Goal: Task Accomplishment & Management: Check status

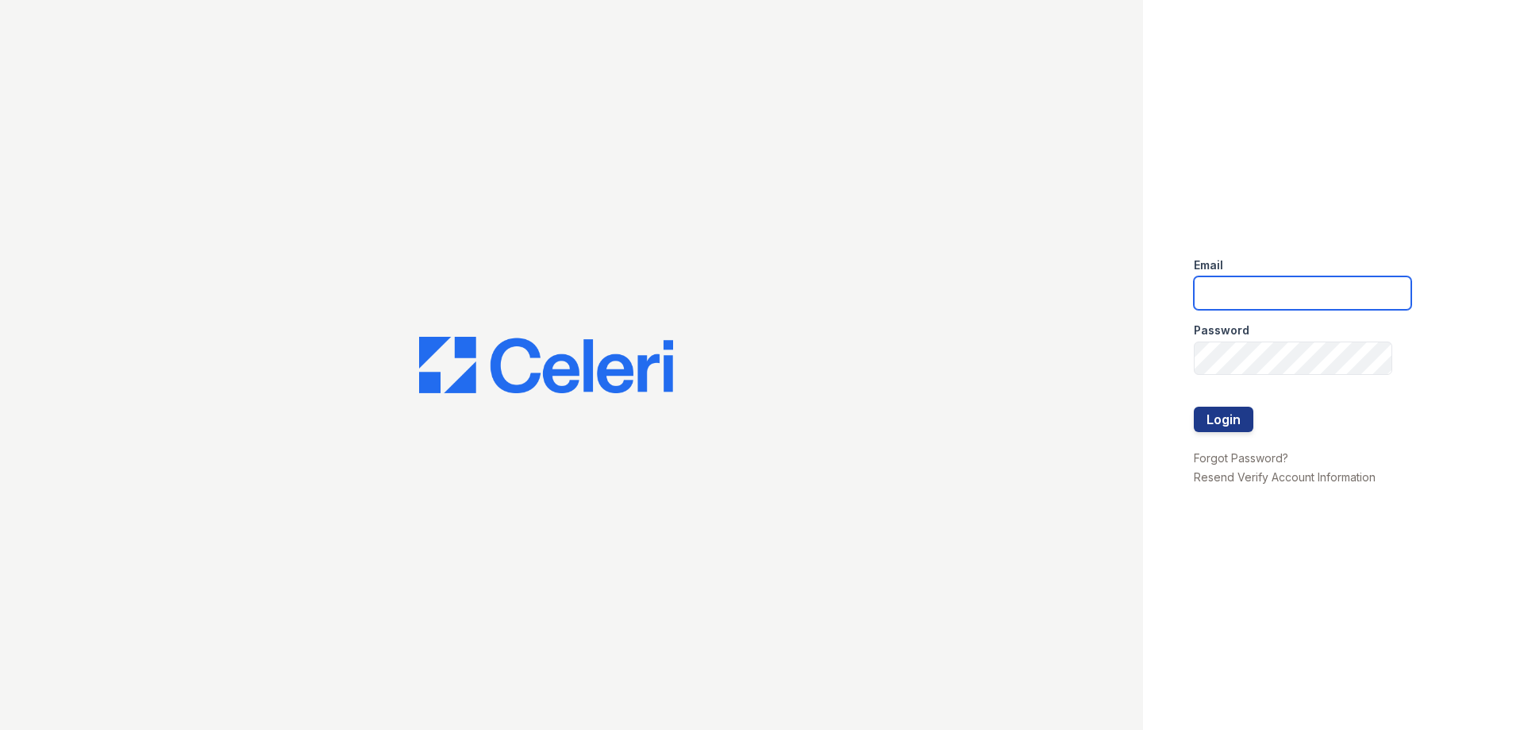
click at [1247, 302] on input "email" at bounding box center [1303, 292] width 218 height 33
type input "ssandoval@urban-mw.com"
click at [1241, 422] on button "Login" at bounding box center [1224, 418] width 60 height 25
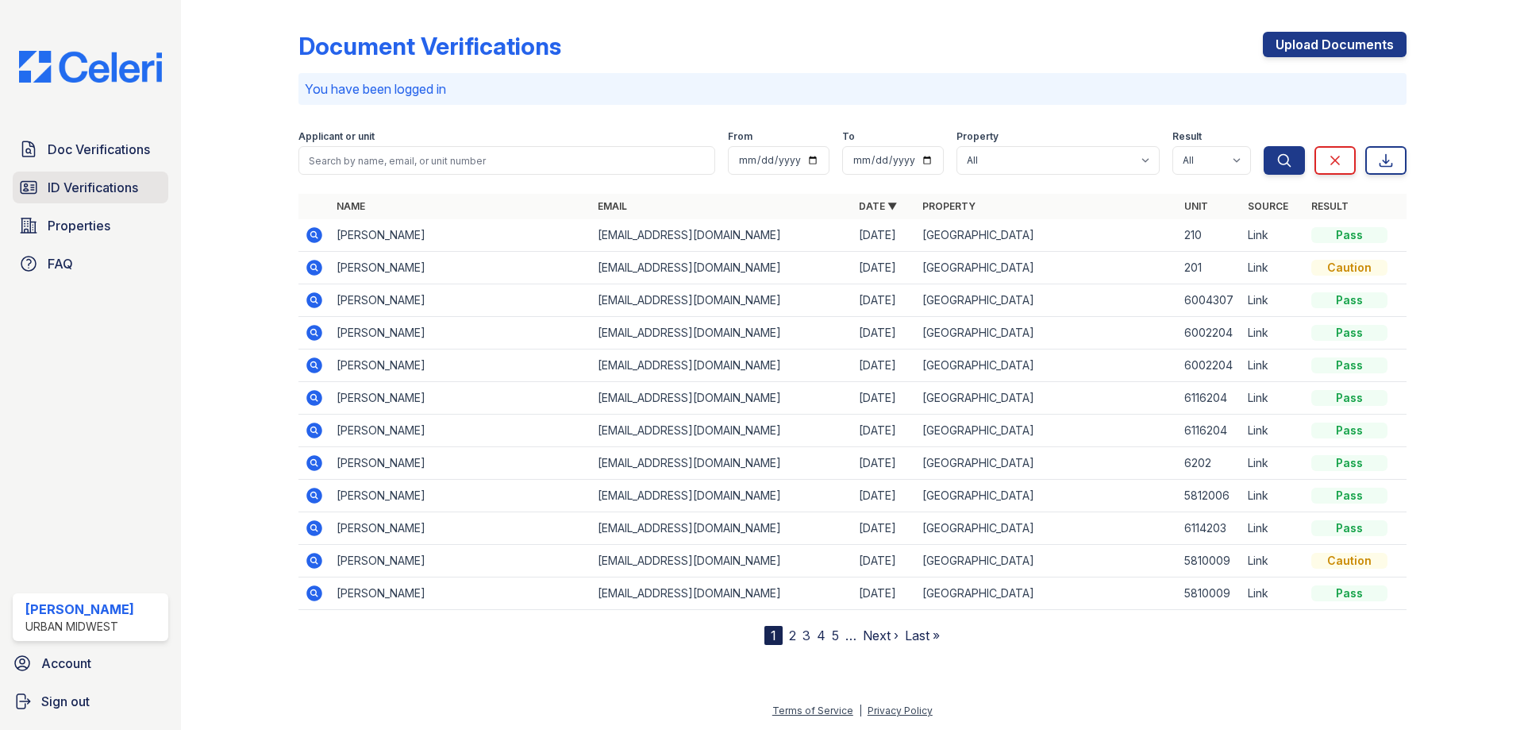
click at [106, 185] on span "ID Verifications" at bounding box center [93, 187] width 91 height 19
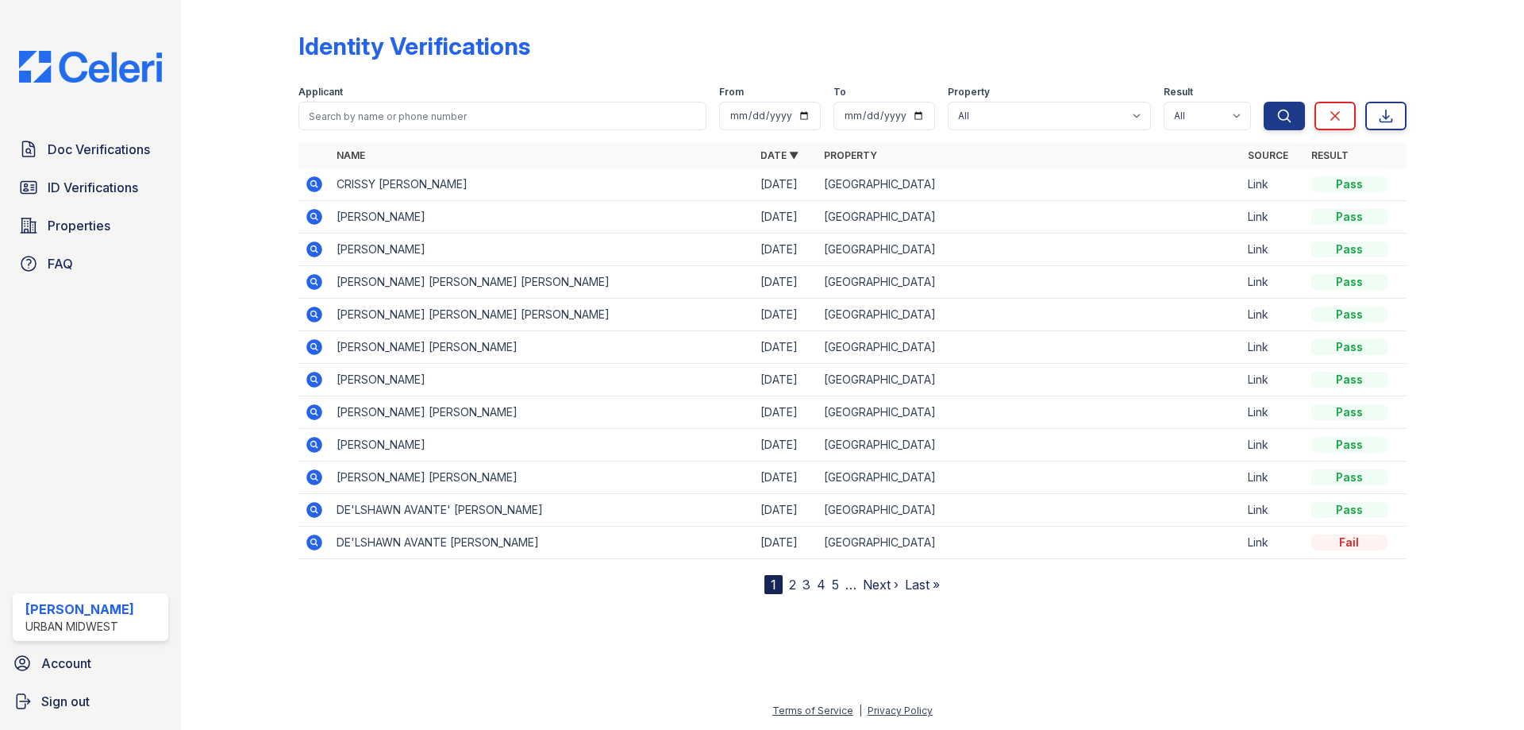
click at [314, 216] on icon at bounding box center [313, 216] width 4 height 4
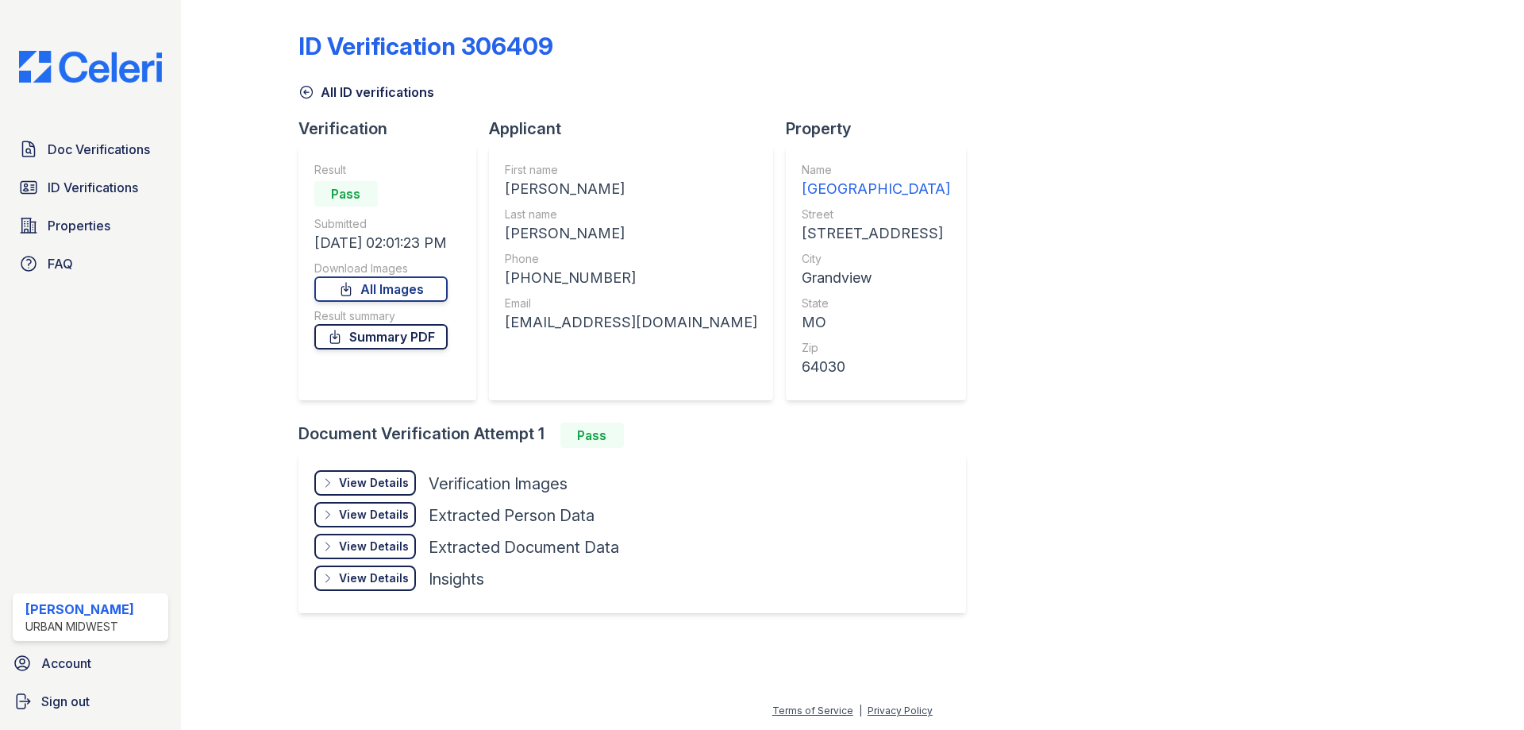
click at [420, 338] on link "Summary PDF" at bounding box center [380, 336] width 133 height 25
click at [422, 284] on link "All Images" at bounding box center [380, 288] width 133 height 25
click at [94, 190] on span "ID Verifications" at bounding box center [93, 187] width 91 height 19
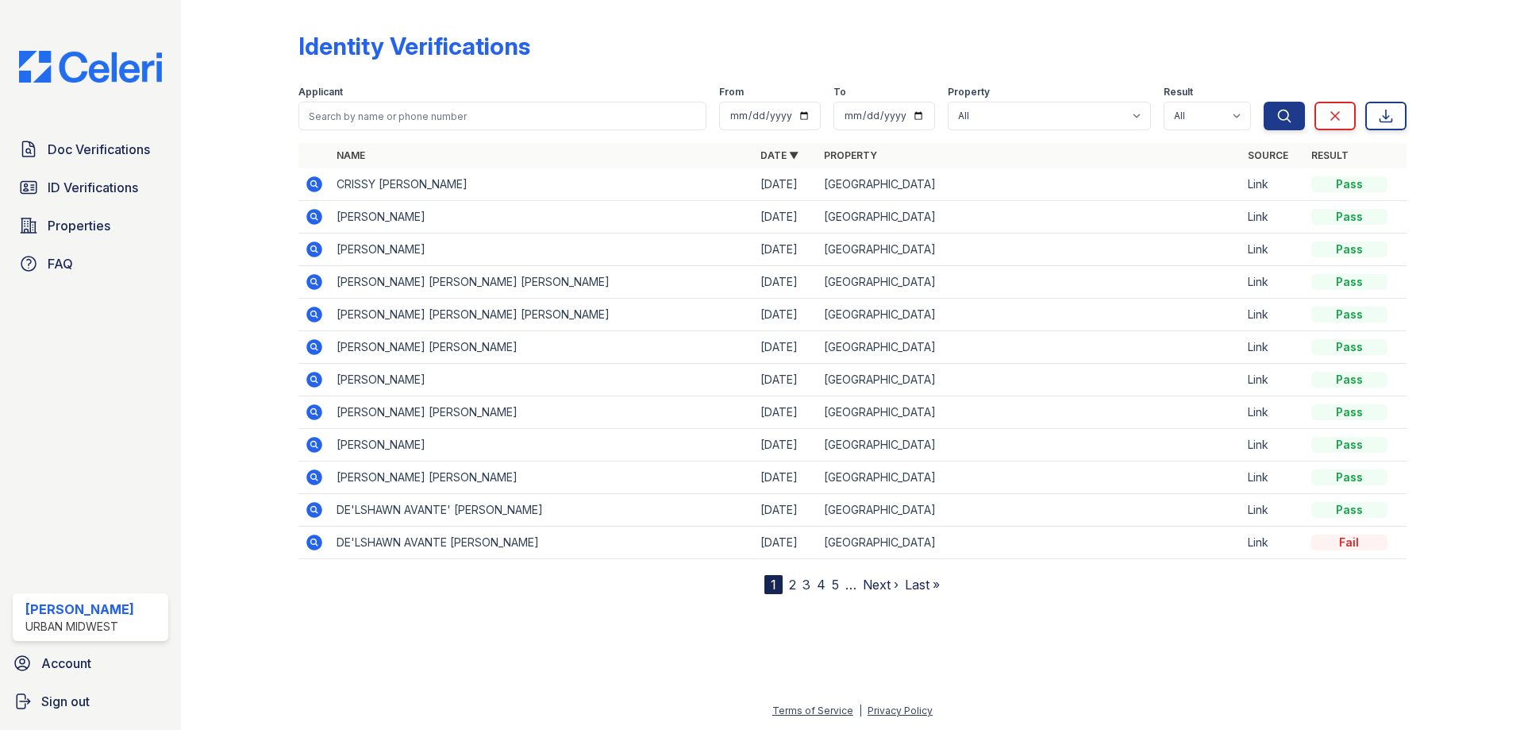
click at [315, 182] on icon at bounding box center [314, 184] width 19 height 19
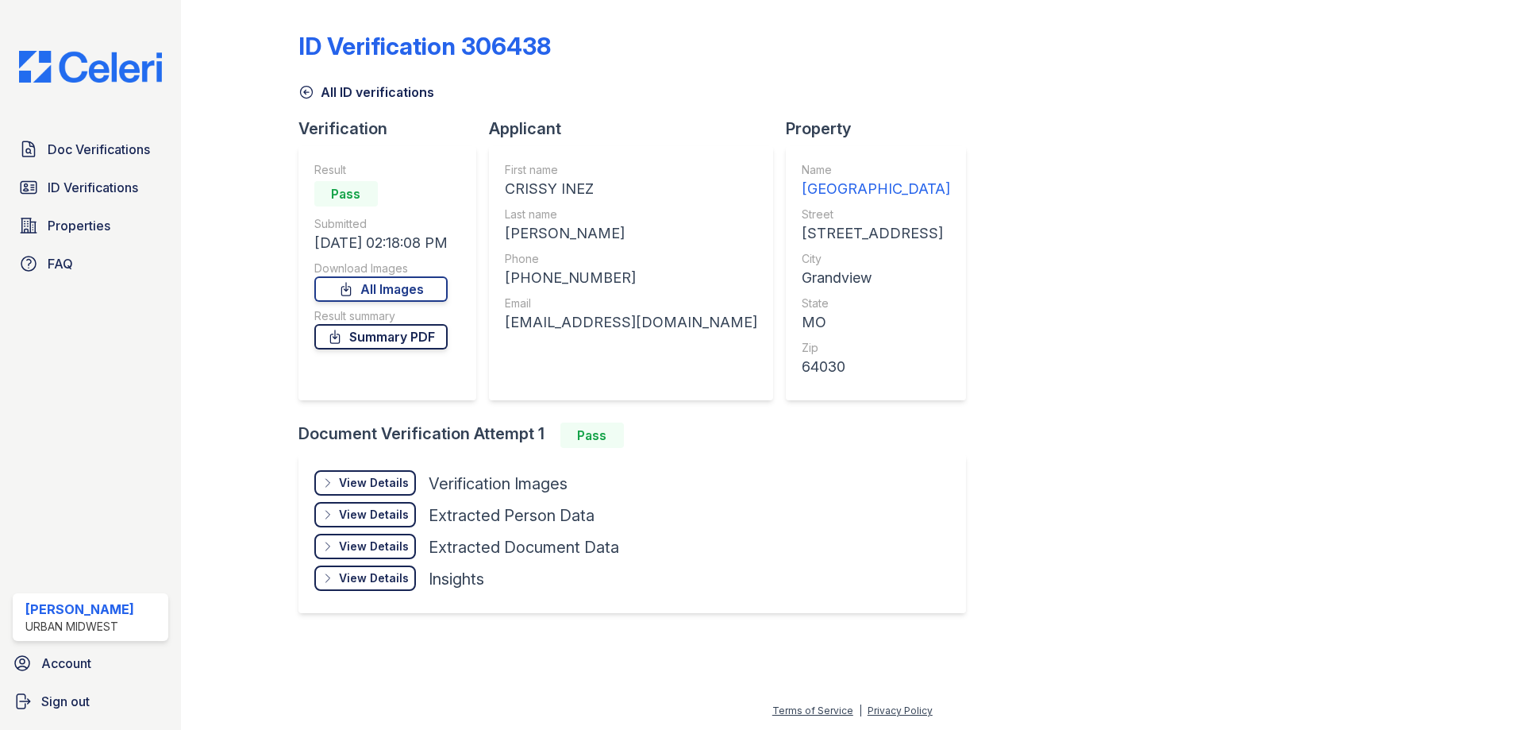
click at [420, 341] on link "Summary PDF" at bounding box center [380, 336] width 133 height 25
click at [366, 337] on link "Summary PDF" at bounding box center [380, 336] width 133 height 25
click at [384, 485] on div "View Details" at bounding box center [374, 483] width 70 height 16
click at [386, 487] on div "View Details" at bounding box center [374, 483] width 70 height 16
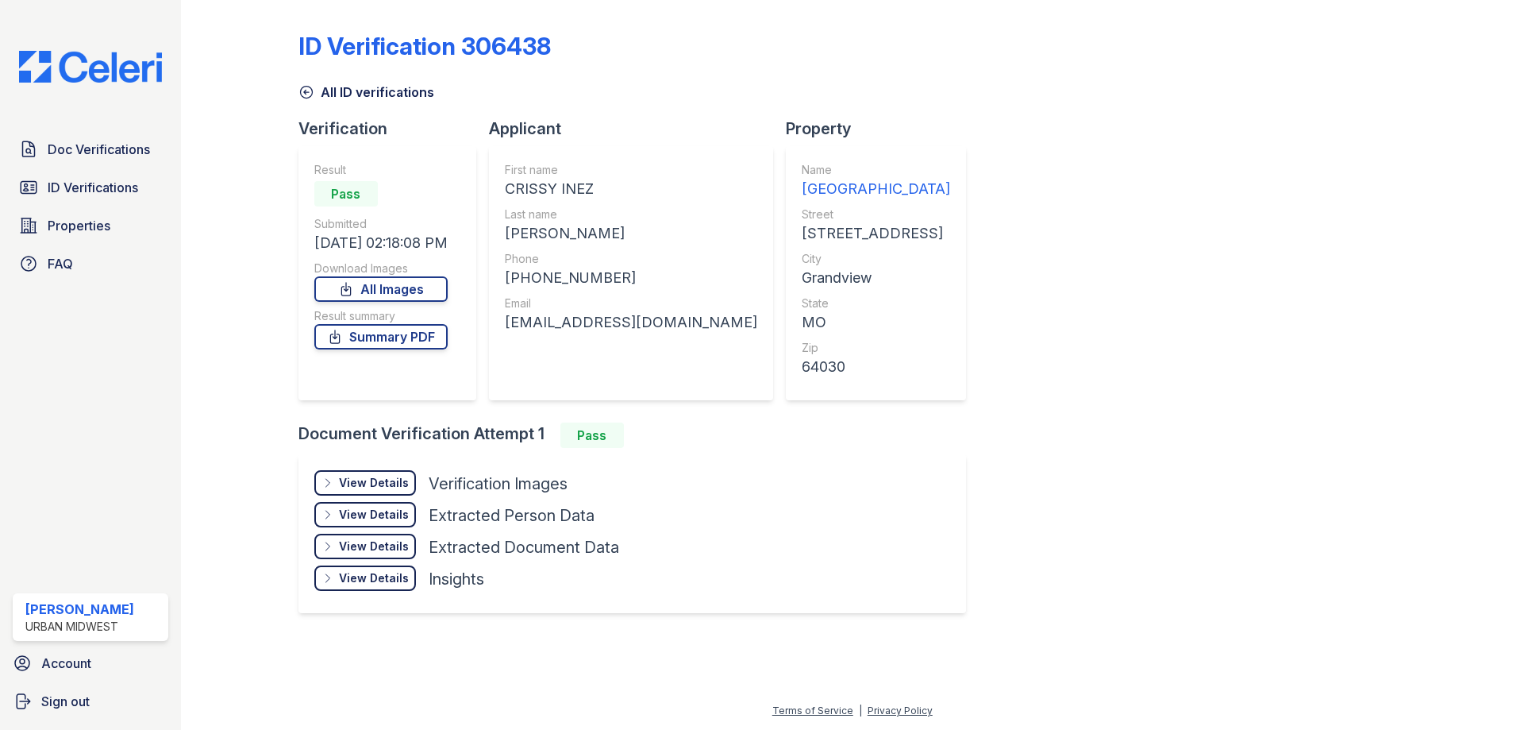
click at [350, 484] on div "View Details" at bounding box center [374, 483] width 70 height 16
click at [350, 483] on div "View Details" at bounding box center [374, 483] width 70 height 16
click at [372, 487] on div "View Details" at bounding box center [374, 483] width 70 height 16
click at [437, 293] on link "All Images" at bounding box center [380, 288] width 133 height 25
